Goal: Transaction & Acquisition: Purchase product/service

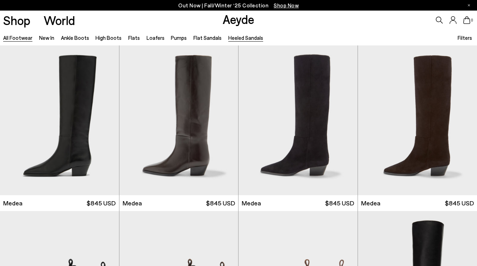
click at [228, 36] on link "Heeled Sandals" at bounding box center [245, 38] width 35 height 6
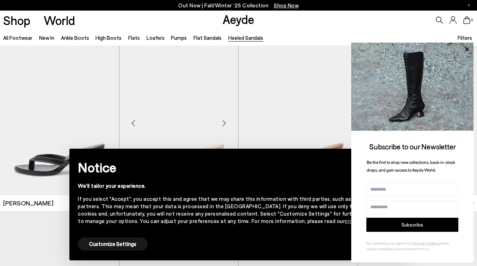
click at [192, 120] on img "1 / 6" at bounding box center [178, 119] width 119 height 149
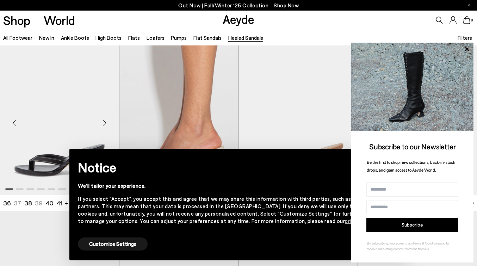
click at [76, 105] on img "1 / 6" at bounding box center [59, 119] width 119 height 149
click at [100, 113] on div "Next slide" at bounding box center [104, 123] width 21 height 21
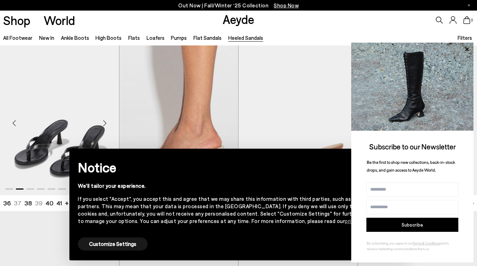
click at [100, 113] on div "Next slide" at bounding box center [104, 123] width 21 height 21
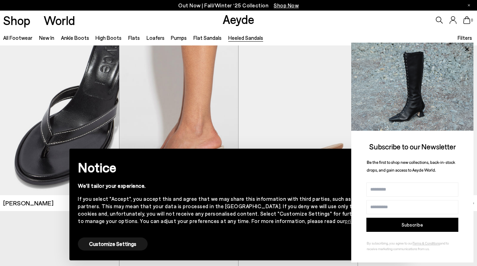
click at [426, 34] on div "All Footwear New In Ankle Boots High Boots Flats Loafers Pumps Flat Sandals Hee…" at bounding box center [238, 38] width 477 height 16
click at [108, 104] on img "3 / 6" at bounding box center [59, 119] width 119 height 149
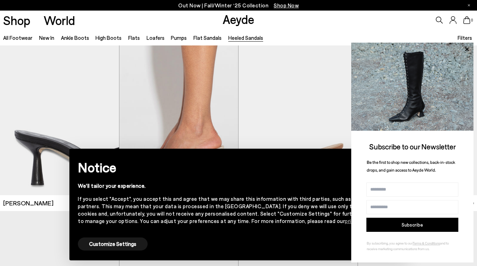
click at [237, 157] on div "× Notice We'll tailor your experience. If you select "Accept", you accept this …" at bounding box center [238, 204] width 332 height 106
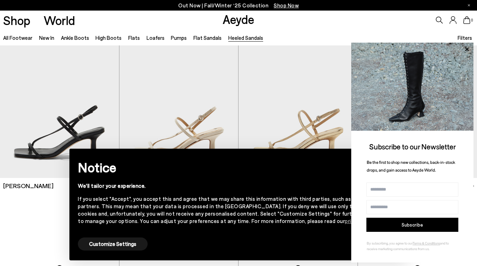
scroll to position [567, 0]
